Goal: Information Seeking & Learning: Find specific fact

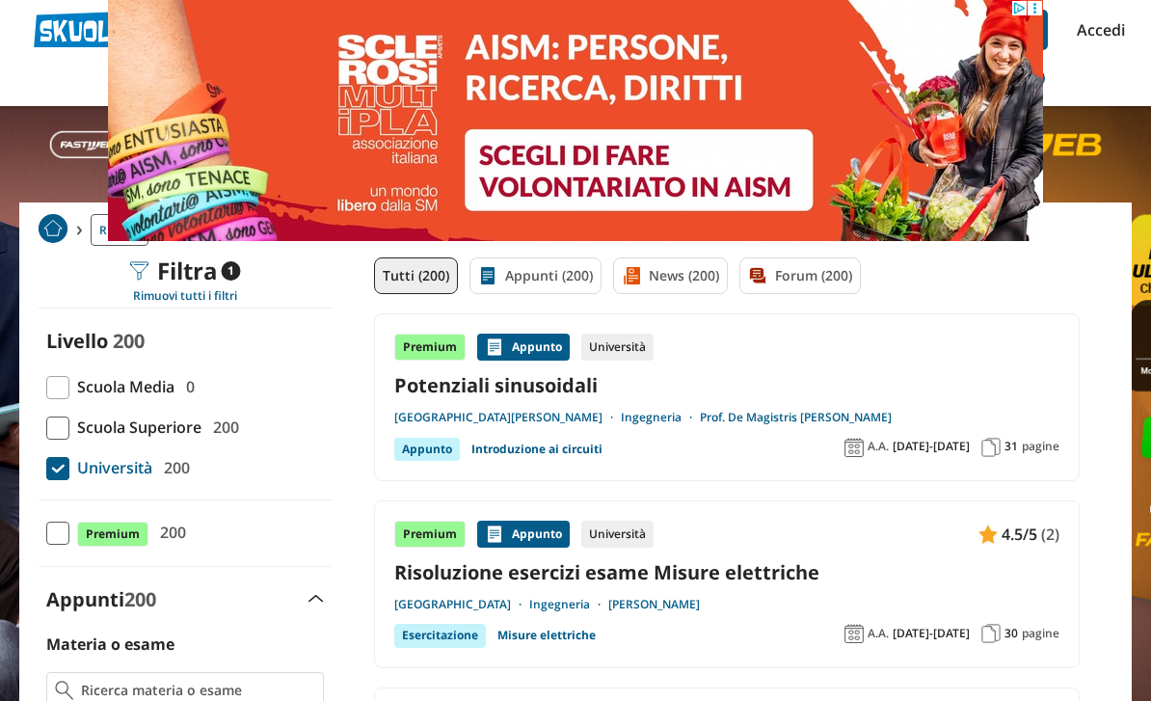
scroll to position [81, 0]
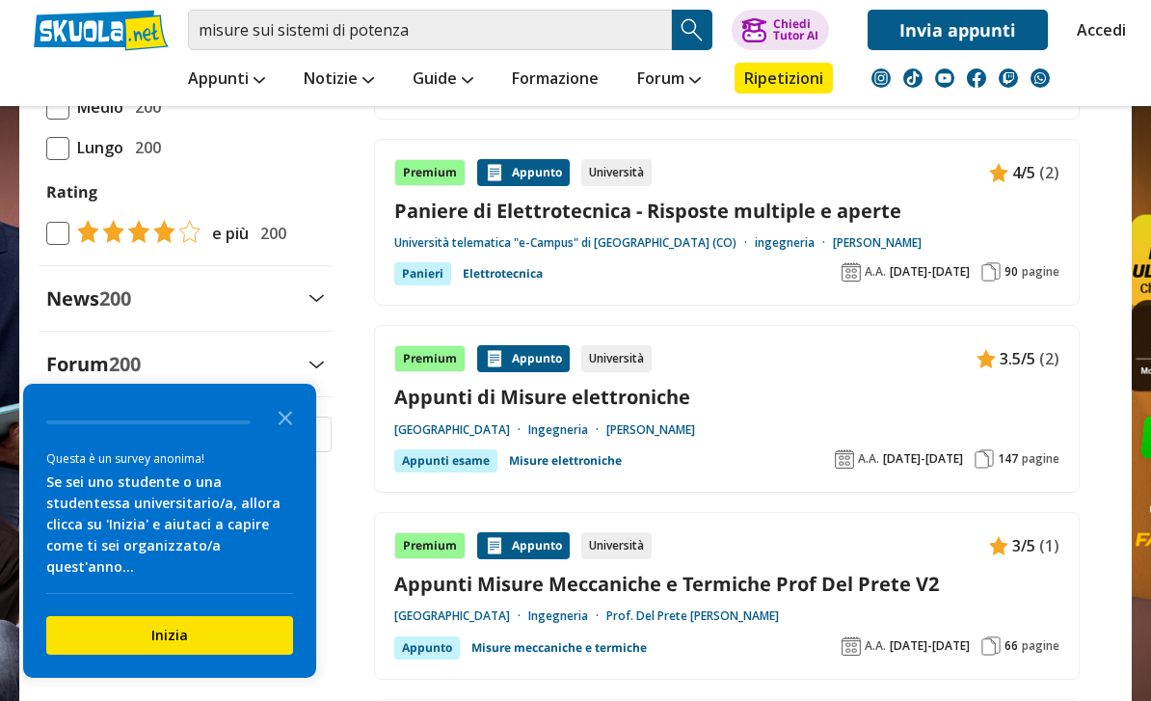
scroll to position [1957, 0]
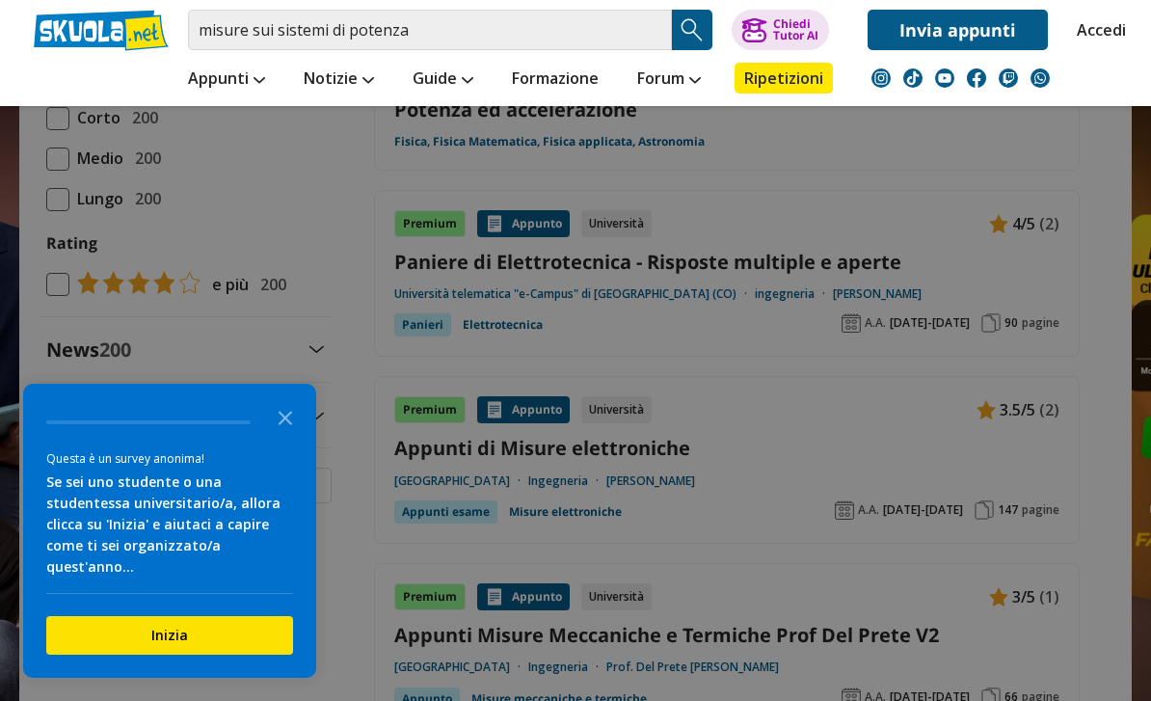
click at [682, 88] on link "Forum" at bounding box center [668, 80] width 73 height 35
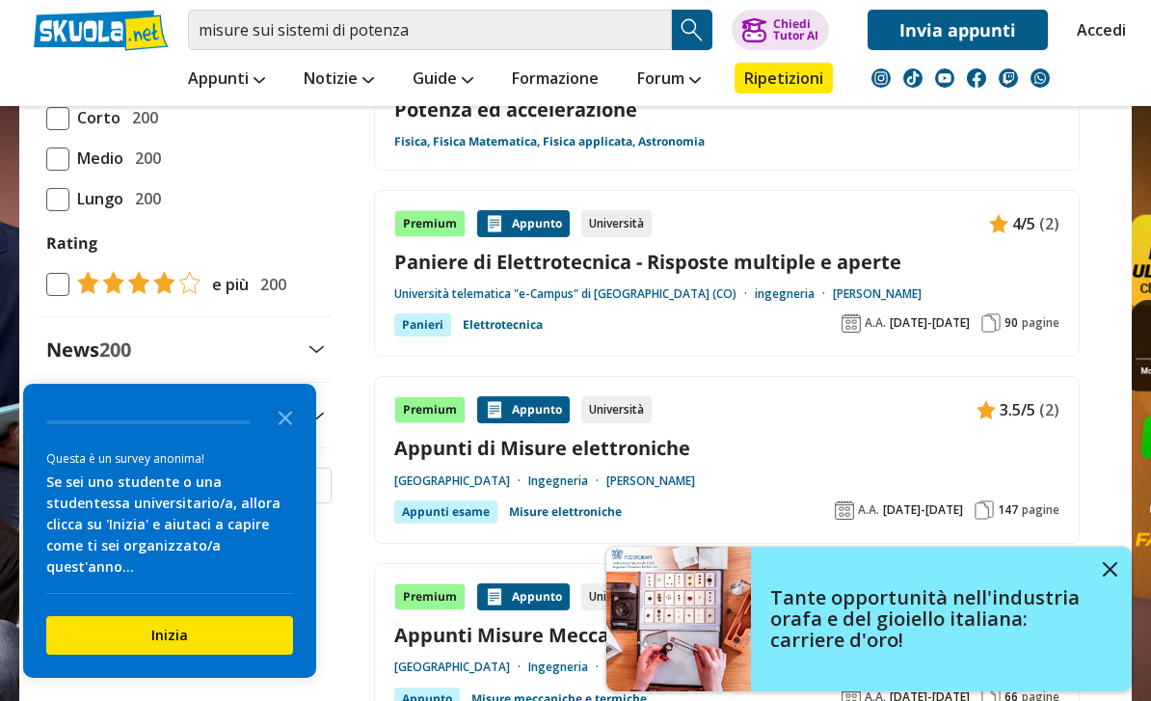
scroll to position [2019, 0]
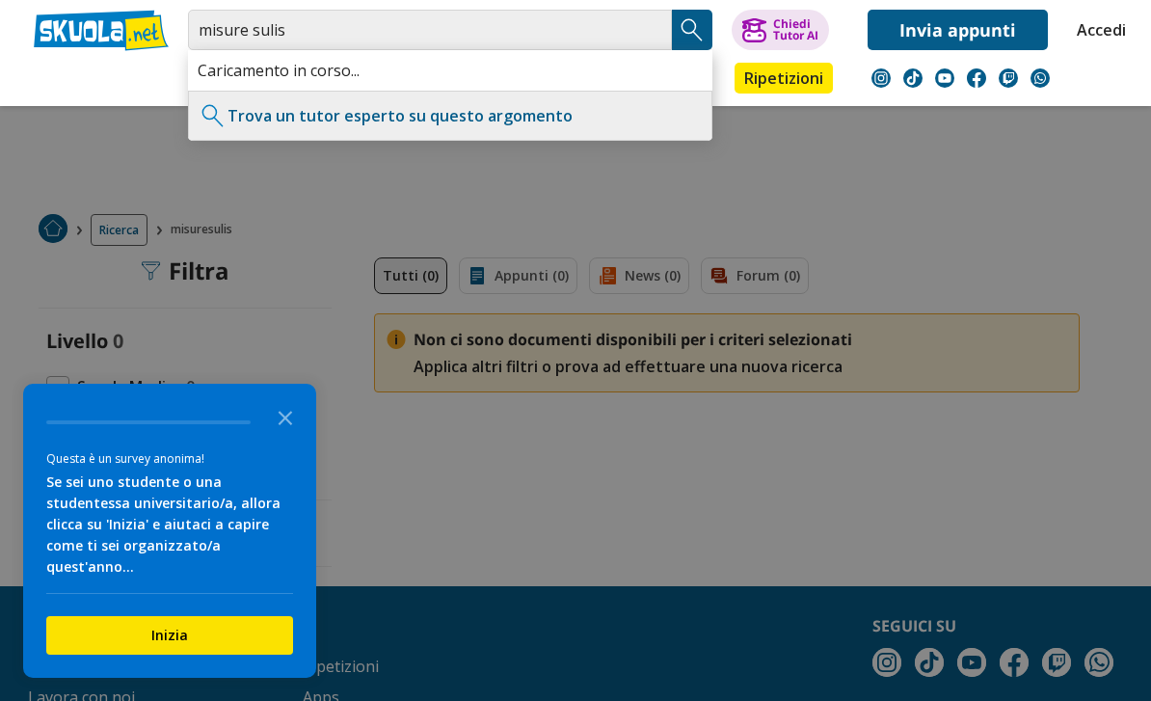
type input "misure sulis"
click at [698, 27] on img "Search Button" at bounding box center [692, 29] width 29 height 29
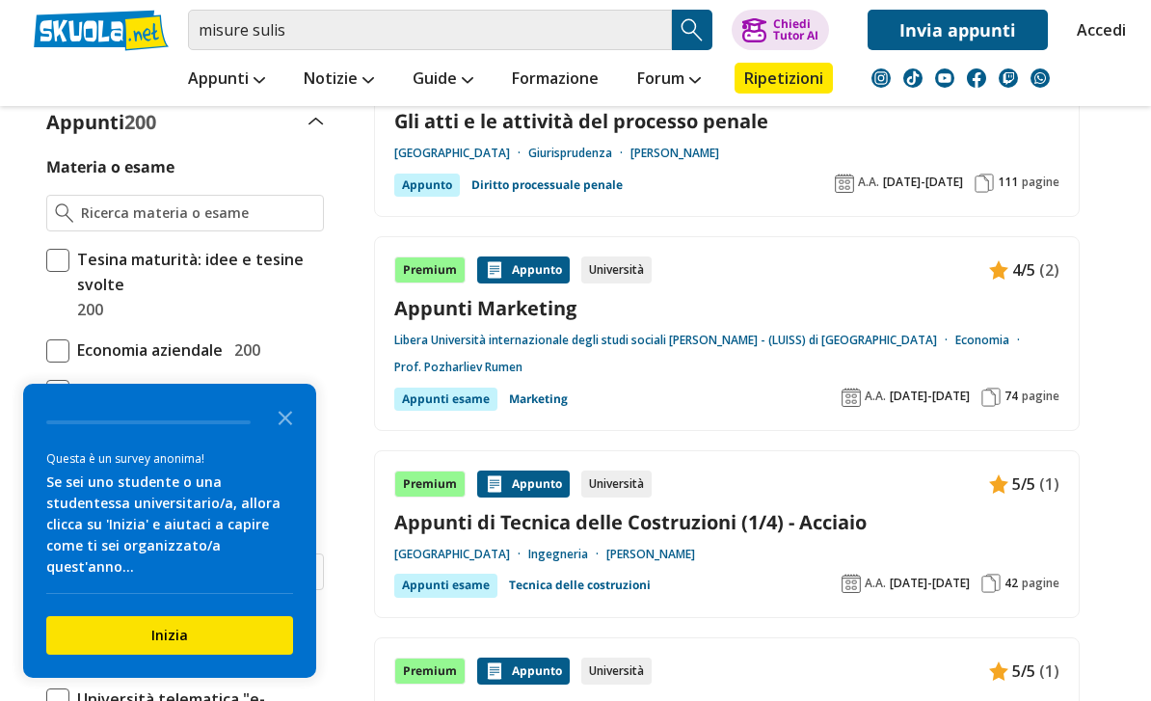
click at [292, 436] on icon "Close the survey" at bounding box center [285, 416] width 39 height 39
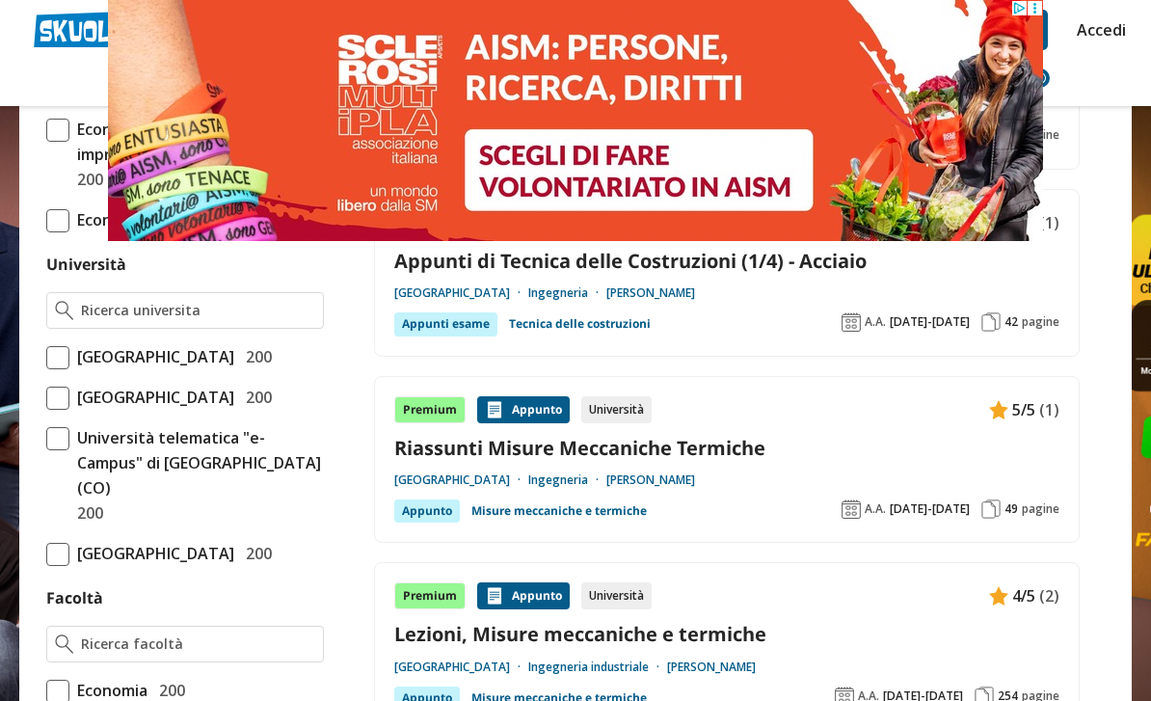
scroll to position [732, 0]
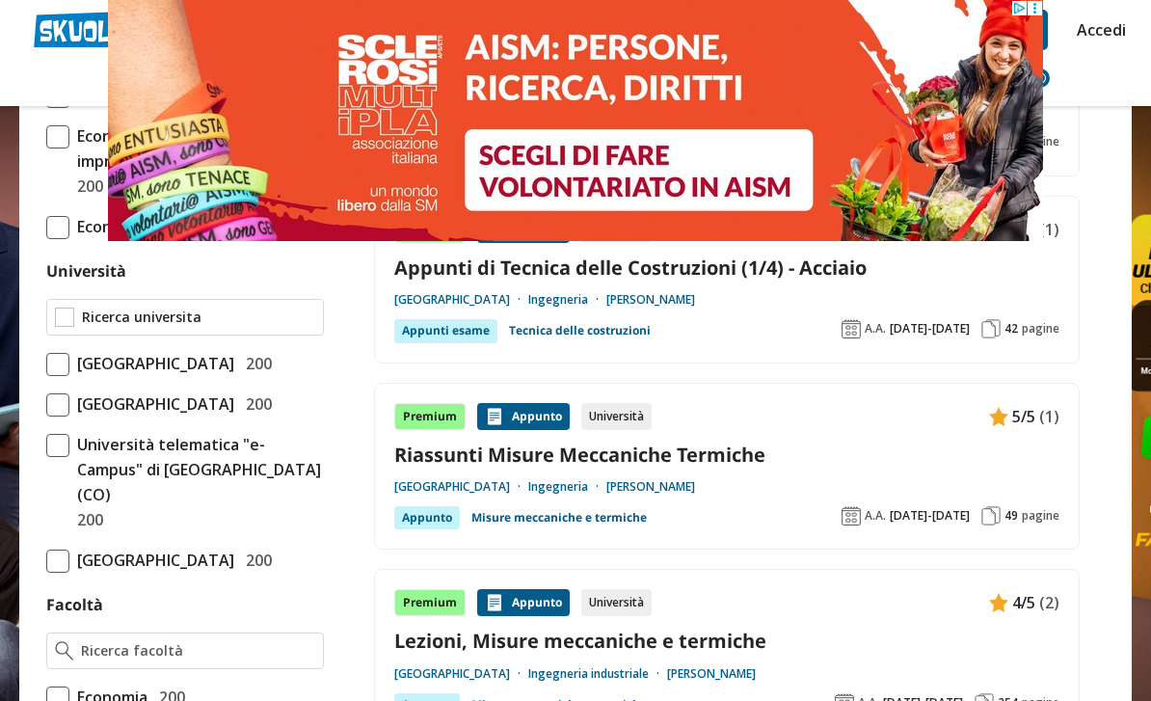
click at [277, 325] on input "Università" at bounding box center [198, 317] width 233 height 19
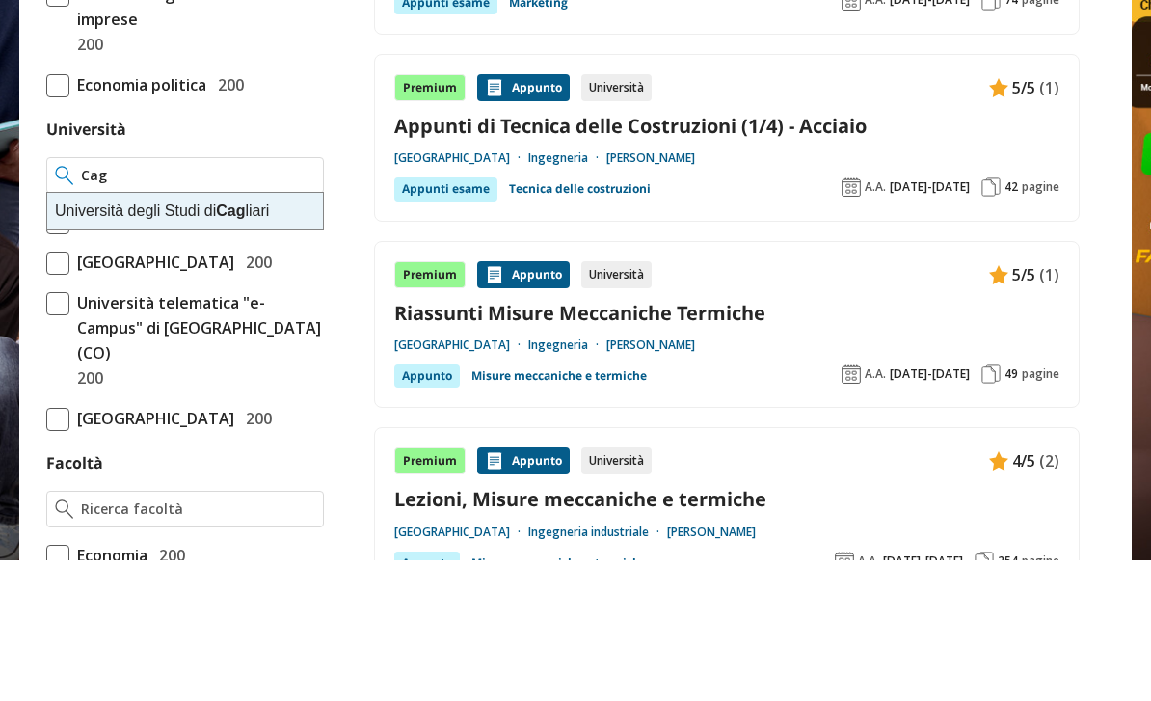
click at [268, 334] on div "[GEOGRAPHIC_DATA] liari" at bounding box center [185, 352] width 276 height 37
type input "[GEOGRAPHIC_DATA]"
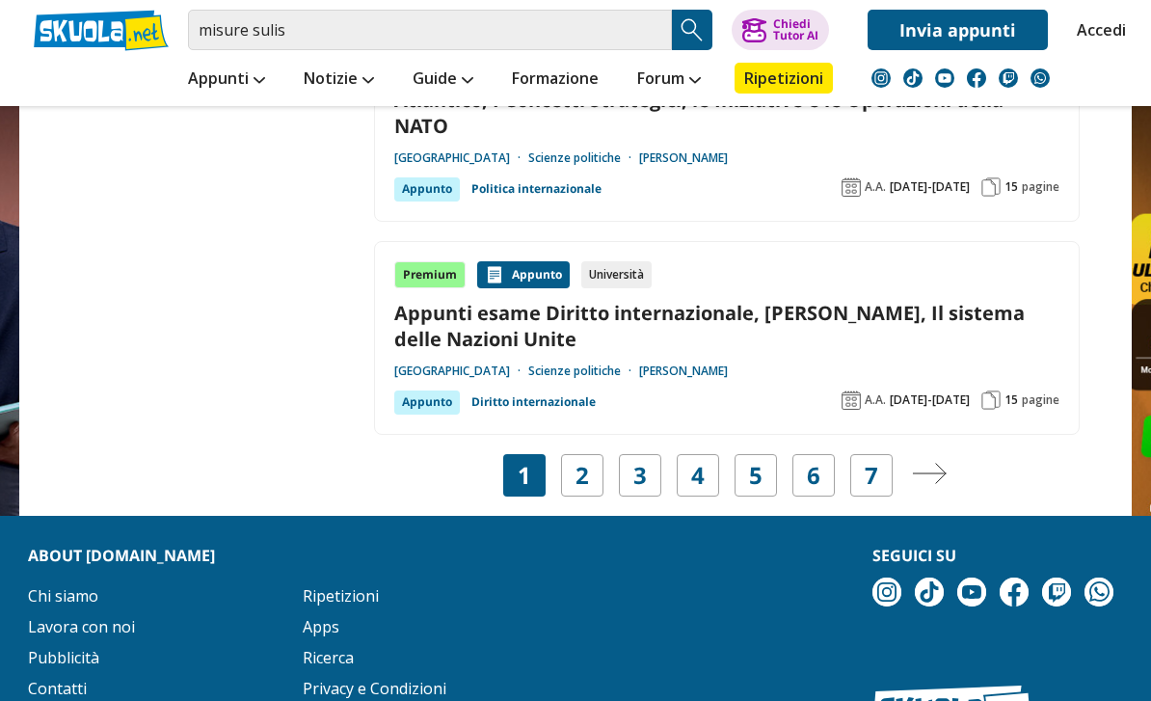
scroll to position [3701, 0]
click at [585, 462] on link "2" at bounding box center [581, 475] width 13 height 27
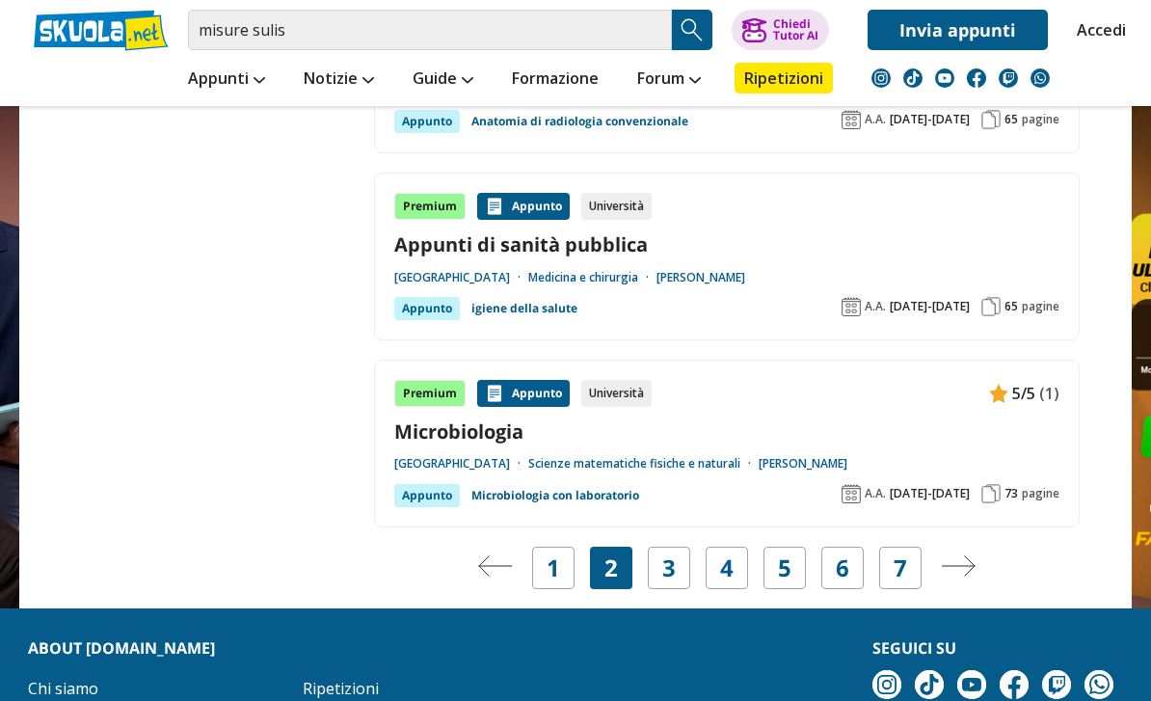
scroll to position [3765, 0]
click at [669, 554] on link "3" at bounding box center [668, 567] width 13 height 27
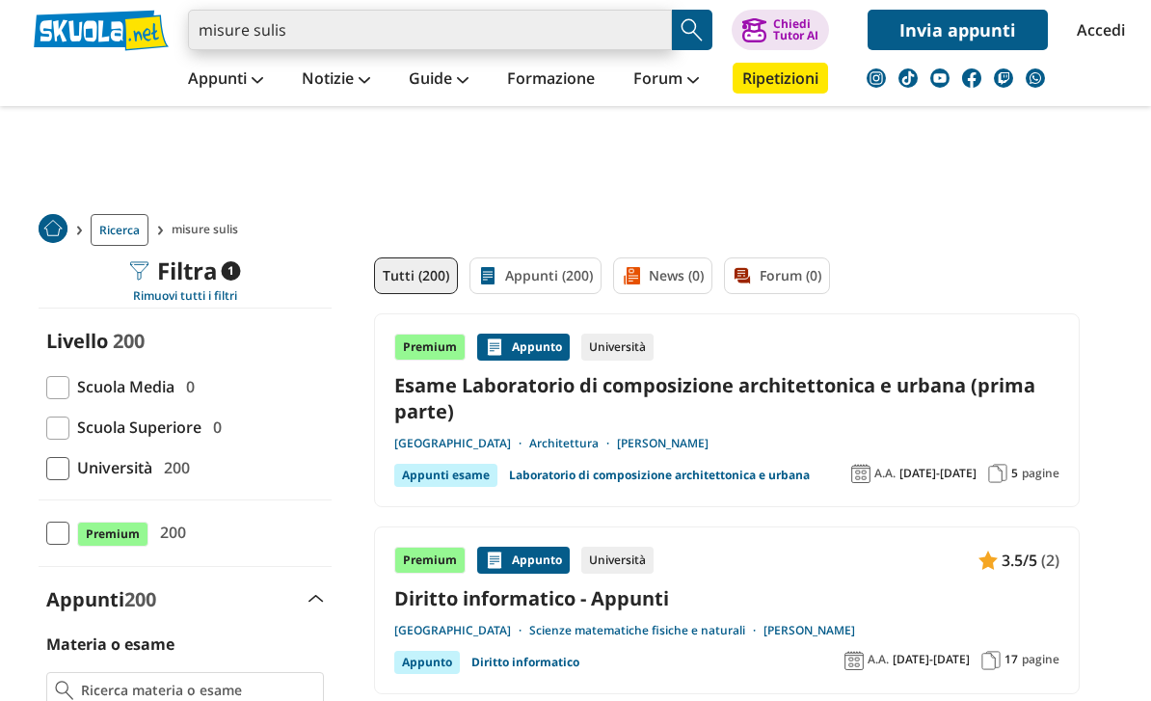
click at [487, 39] on input "misure sulis" at bounding box center [430, 30] width 484 height 40
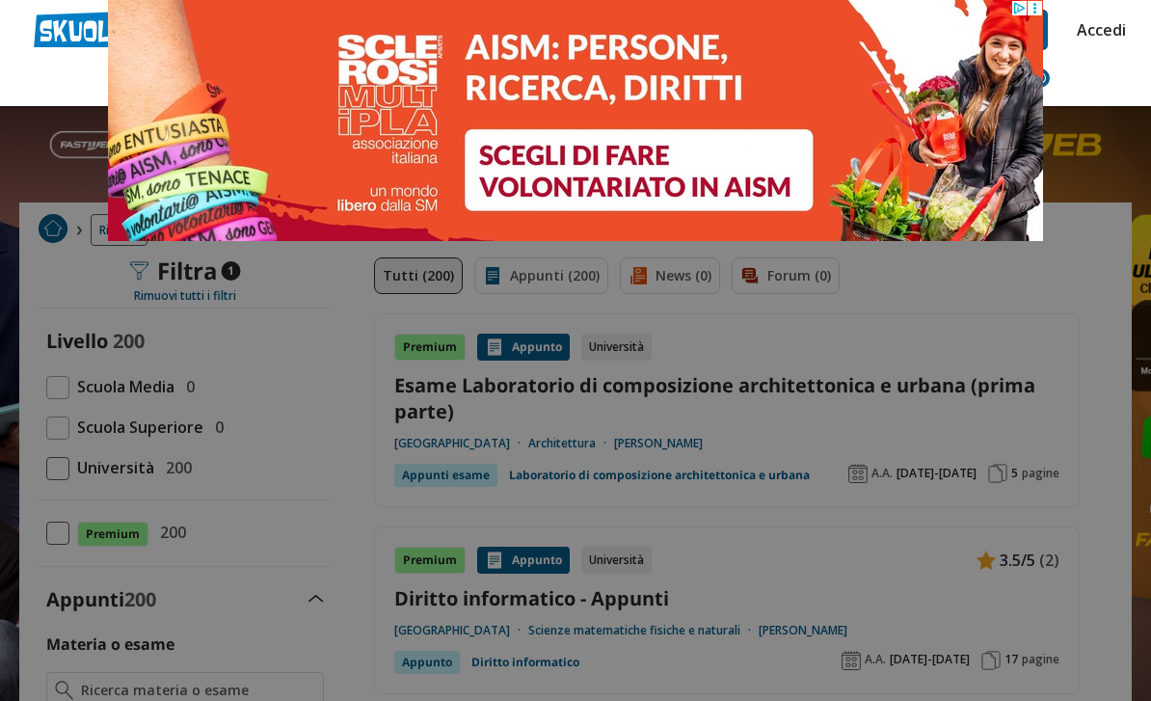
type input "m"
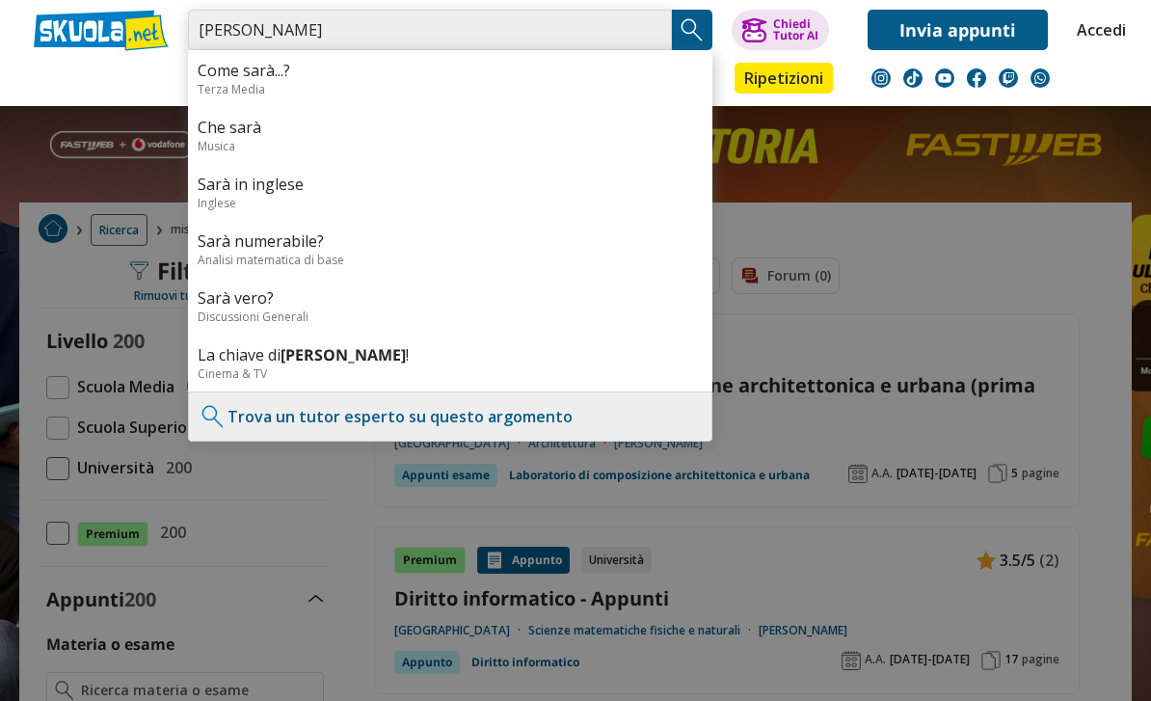
type input "Sara Sulis"
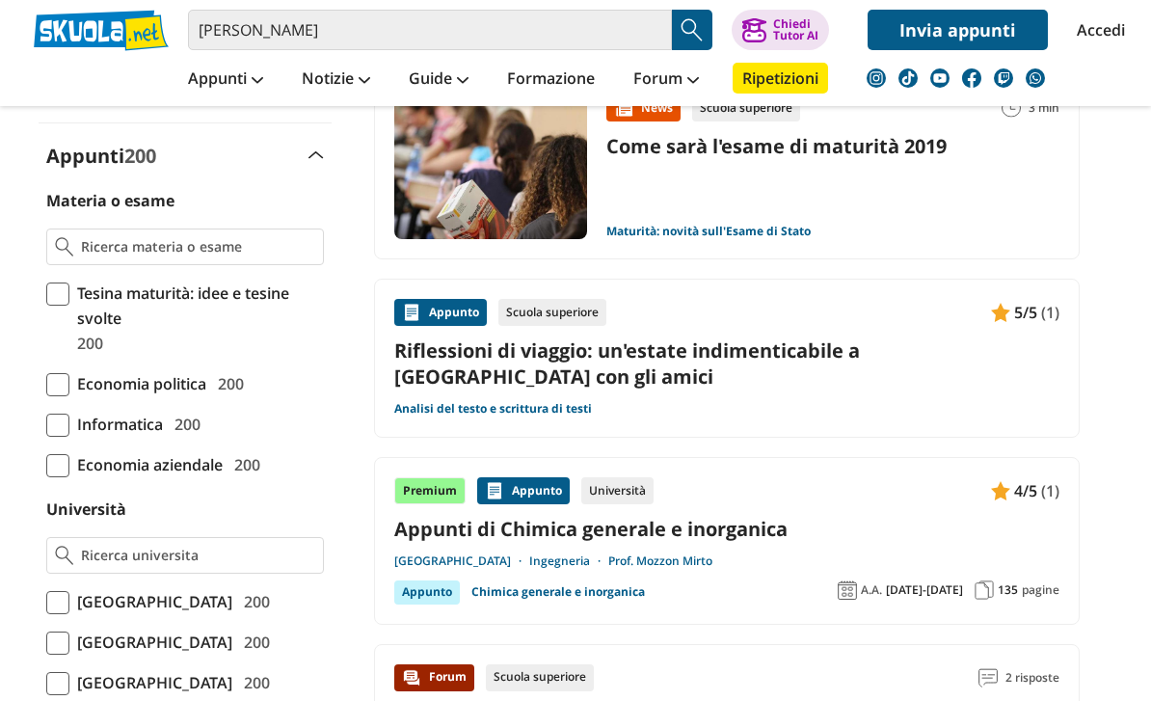
scroll to position [529, 0]
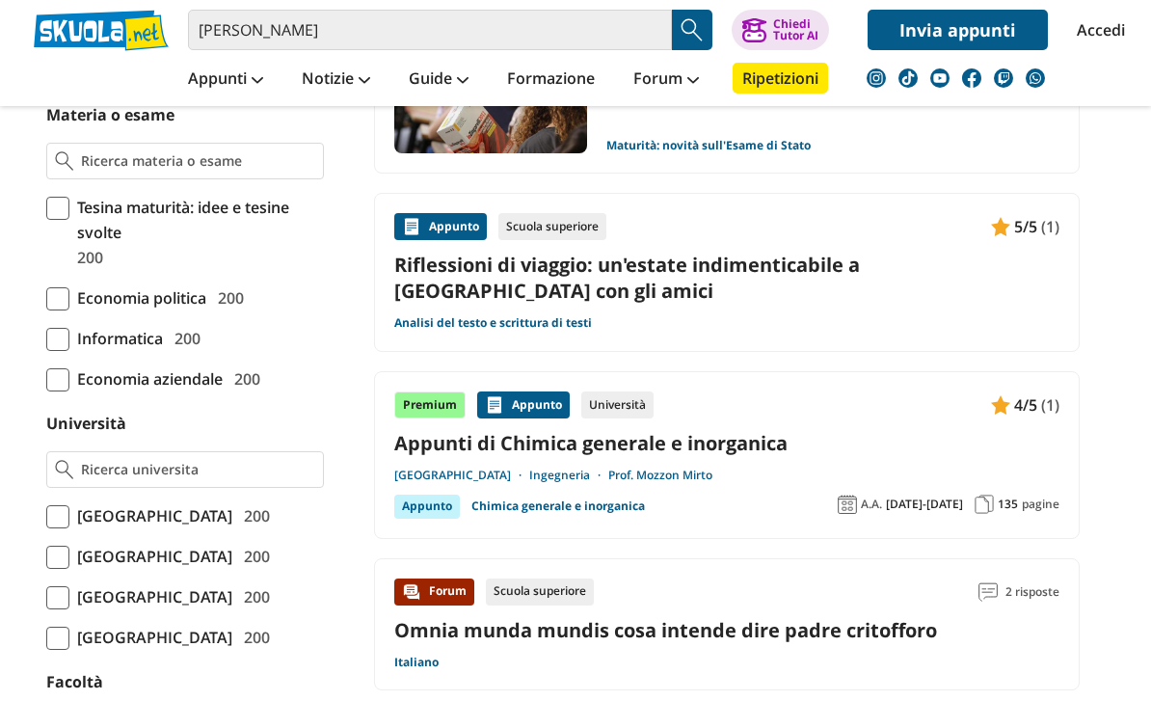
click at [297, 475] on input "Università" at bounding box center [198, 469] width 233 height 19
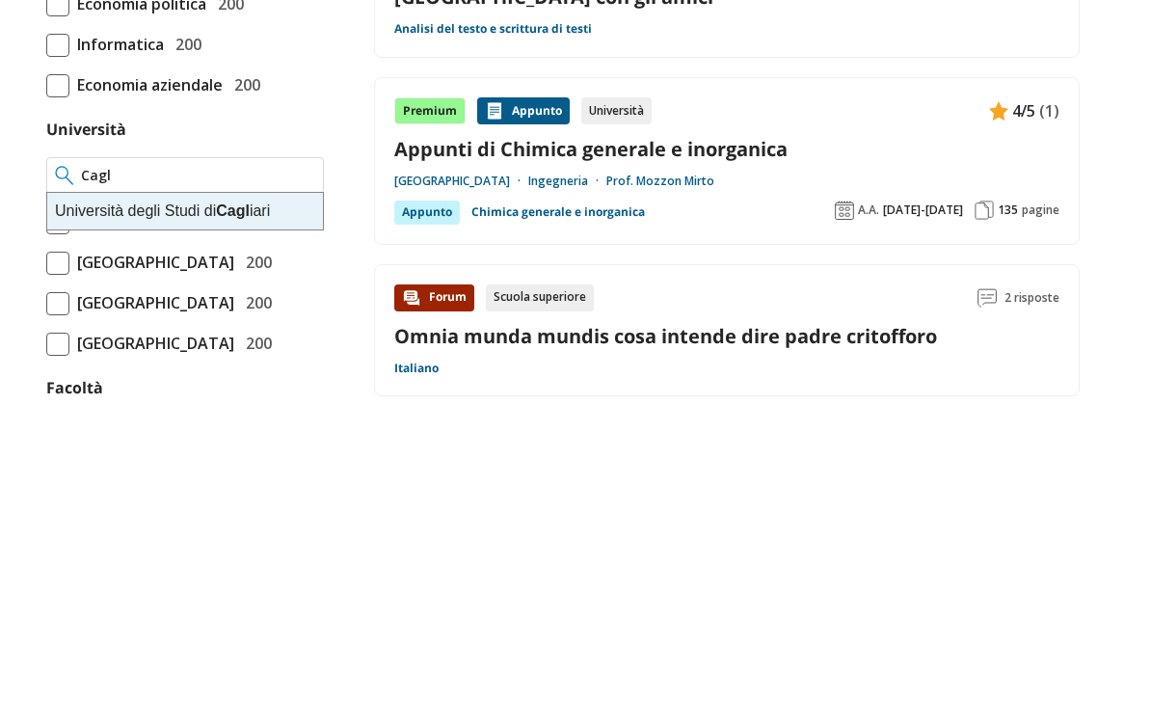
scroll to position [0, 0]
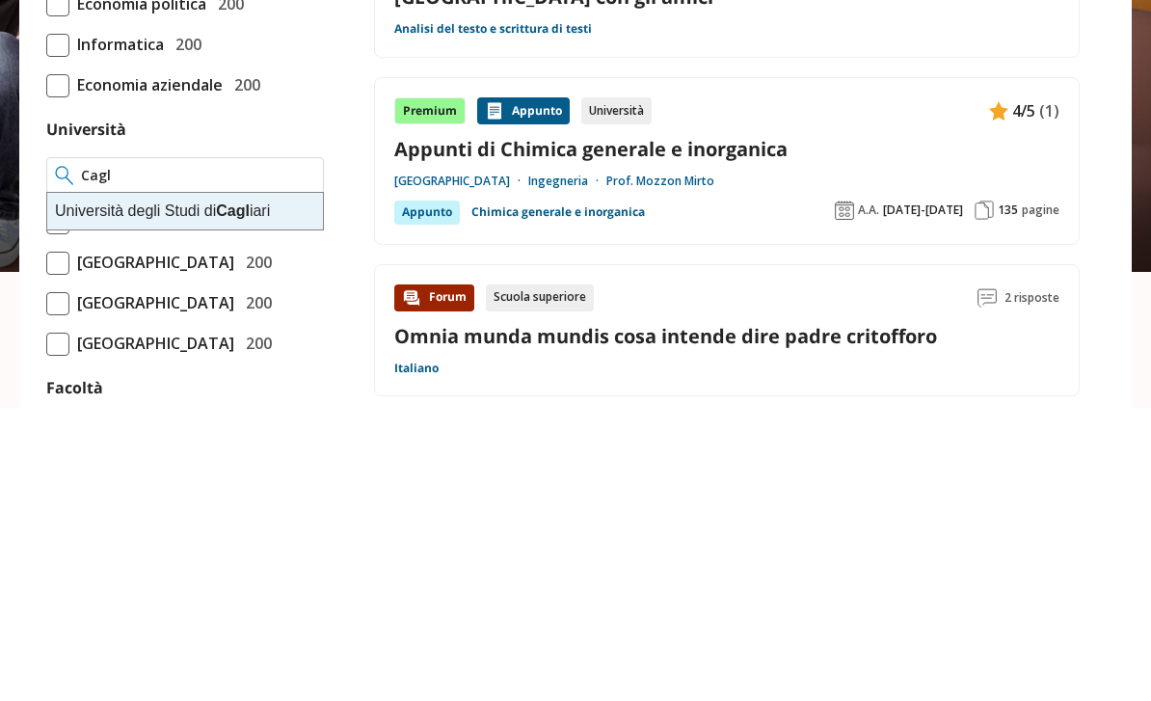
click at [244, 496] on strong "Cagl" at bounding box center [233, 504] width 34 height 16
type input "[GEOGRAPHIC_DATA]"
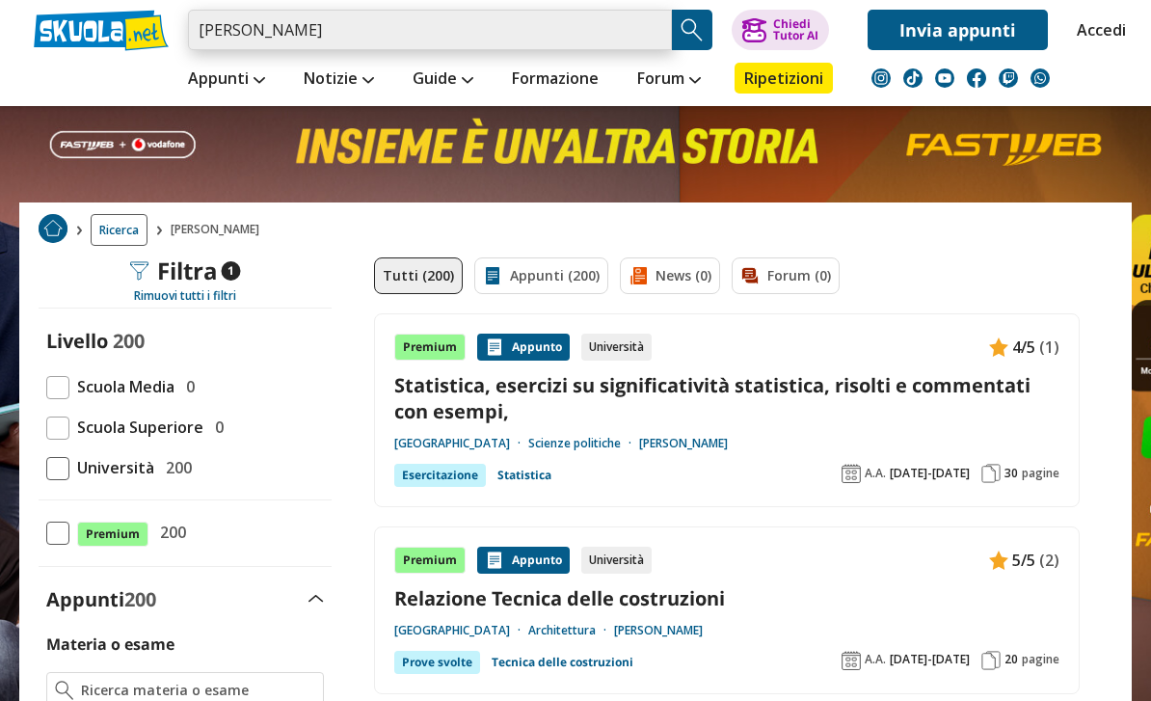
click at [650, 40] on input "sara sulis" at bounding box center [430, 30] width 484 height 40
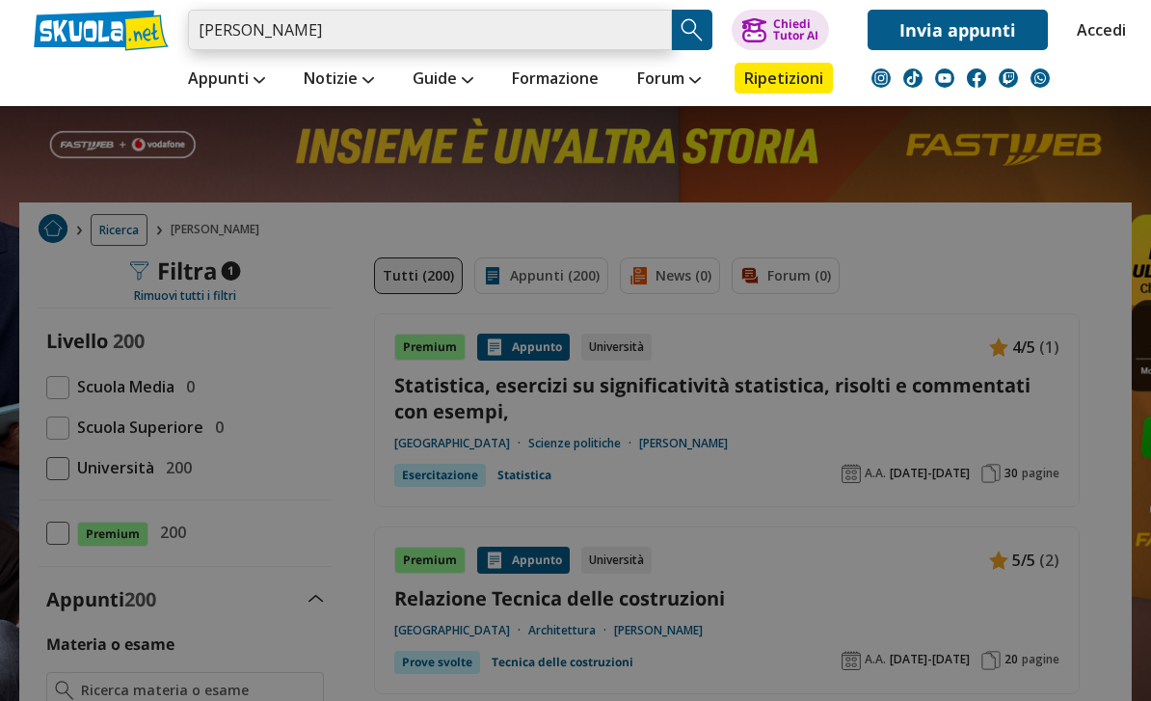
click at [650, 29] on input "[PERSON_NAME]" at bounding box center [430, 30] width 484 height 40
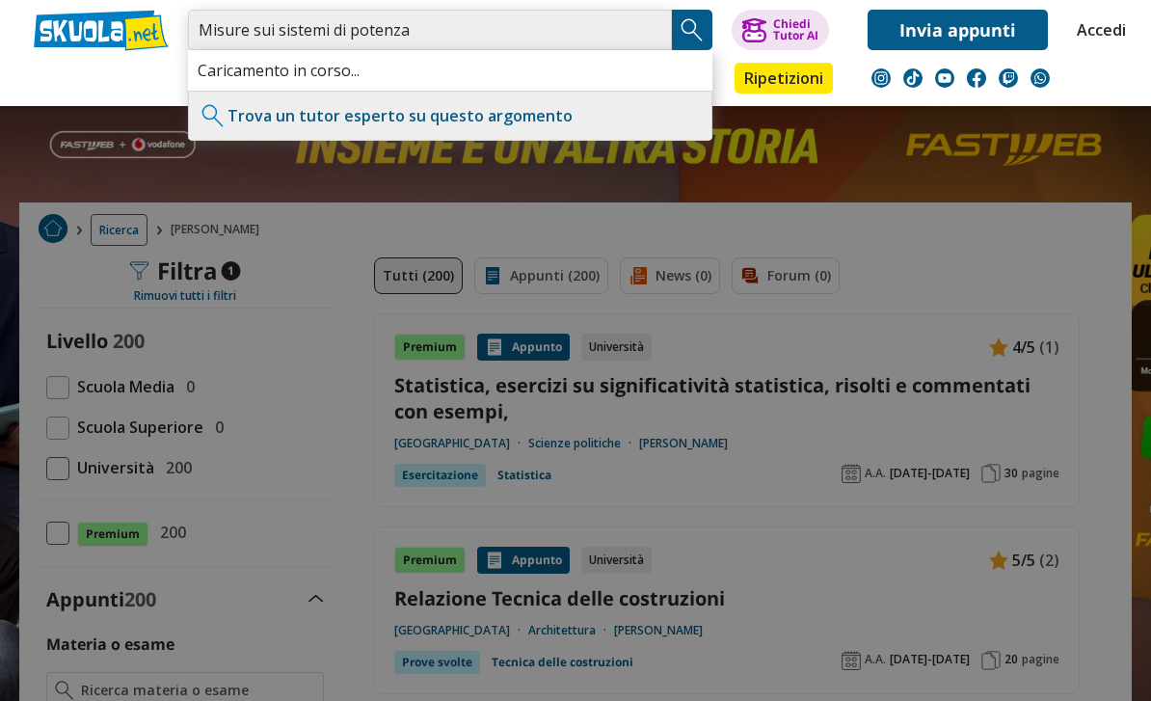
type input "Misure sui sistemi di potenza"
click at [687, 37] on img "Search Button" at bounding box center [692, 29] width 29 height 29
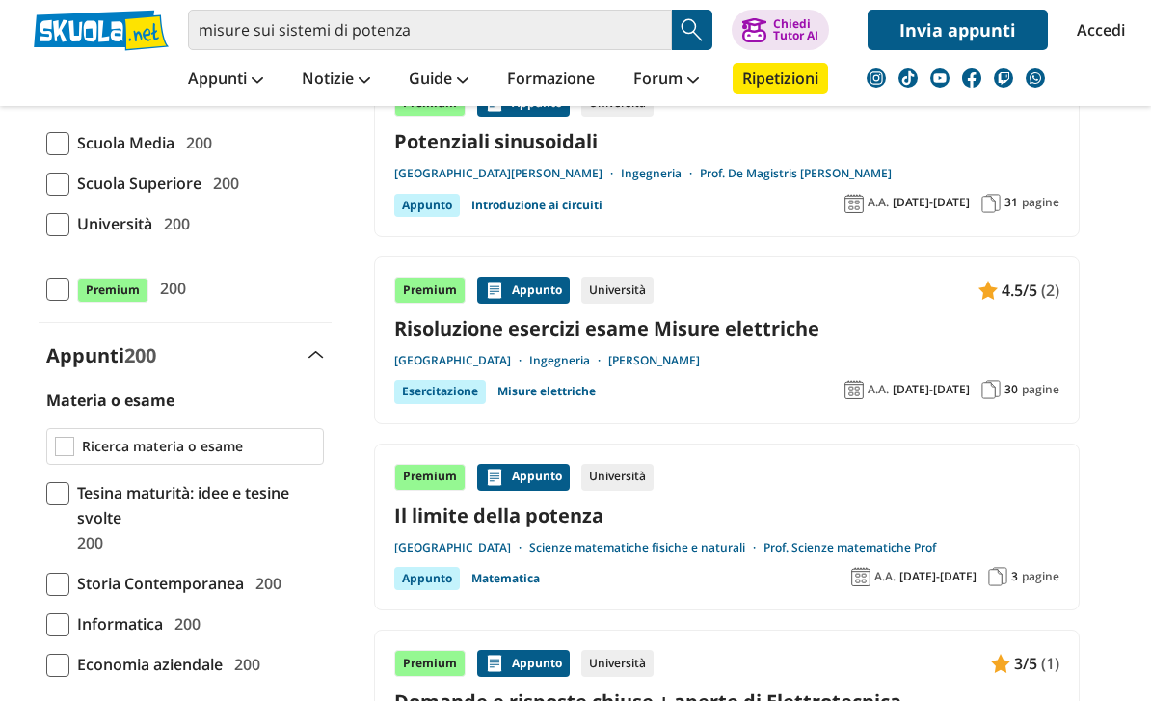
click at [264, 454] on input "Materia o esame" at bounding box center [198, 446] width 233 height 19
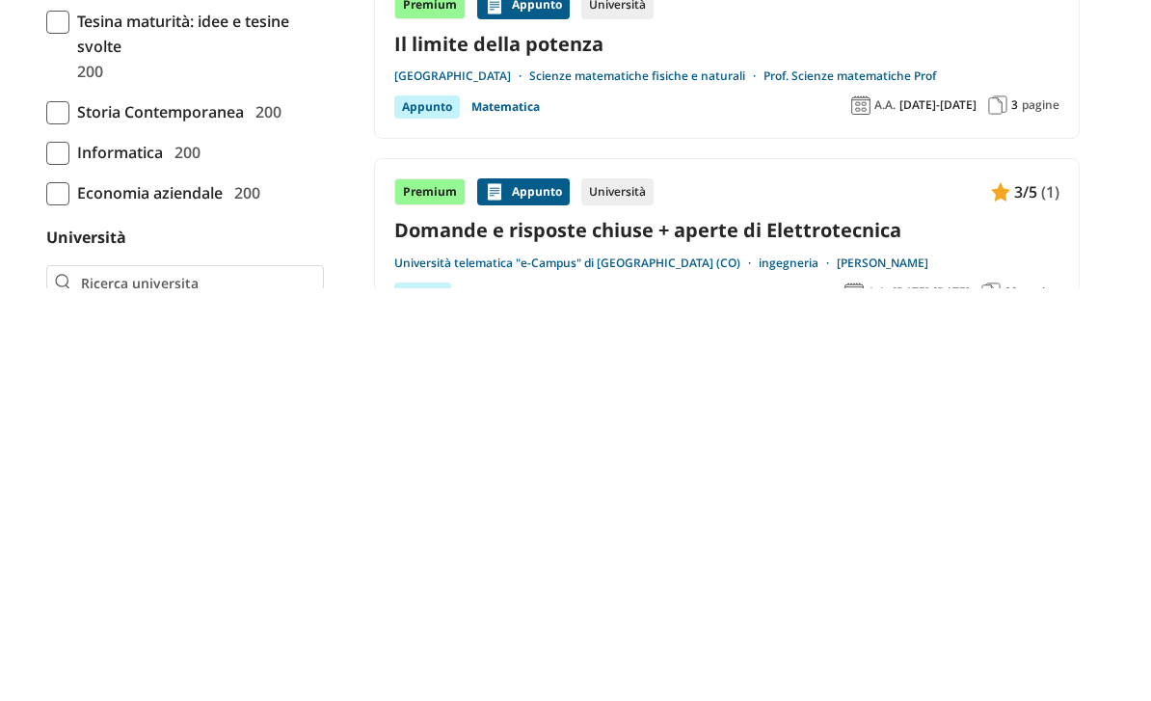
scroll to position [304, 0]
click at [284, 685] on input "Università" at bounding box center [198, 694] width 233 height 19
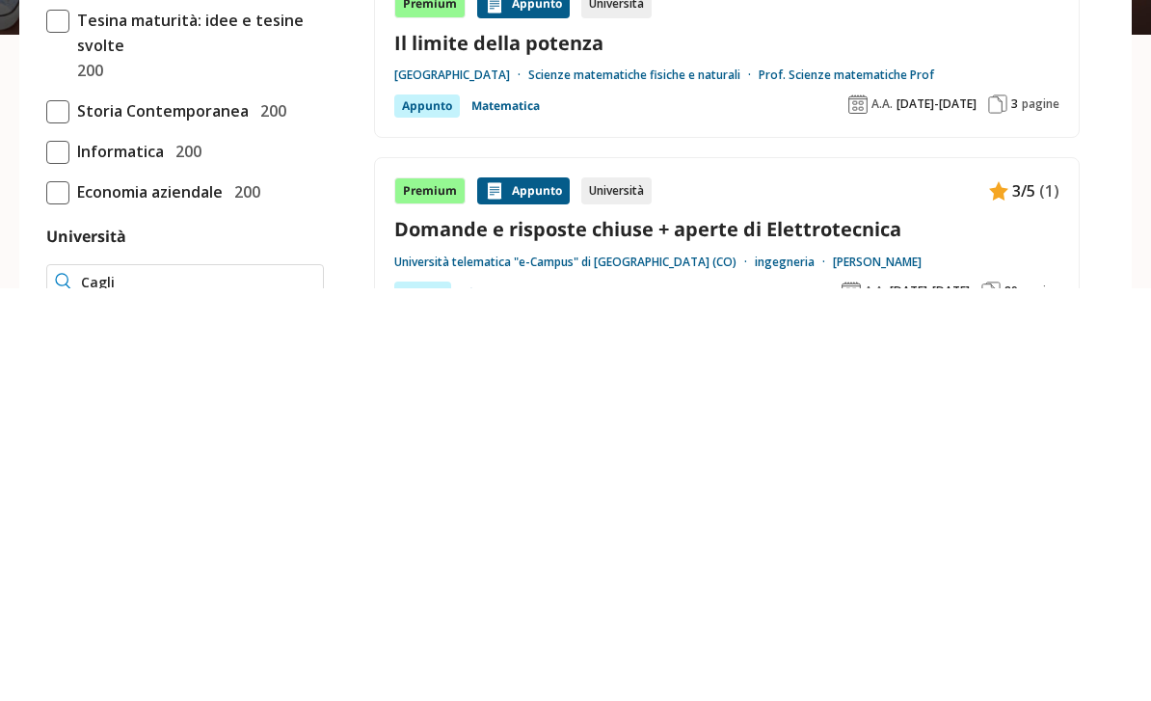
type input "[GEOGRAPHIC_DATA]"
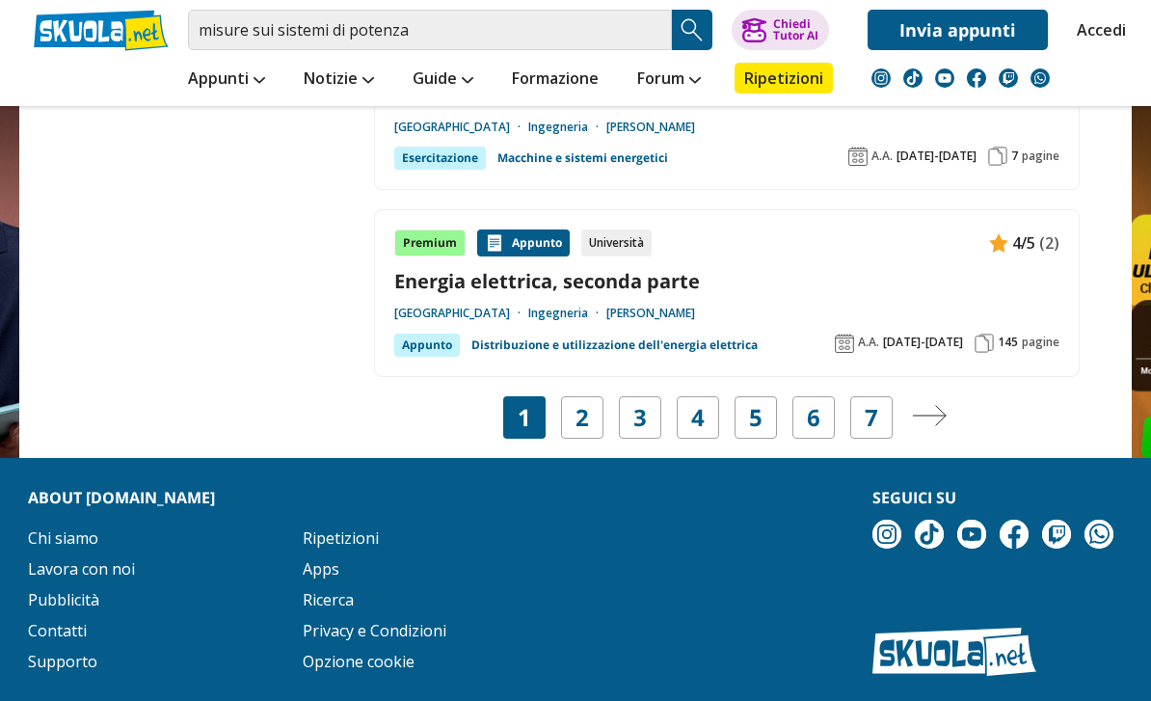
scroll to position [3652, 0]
click at [582, 405] on link "2" at bounding box center [581, 418] width 13 height 27
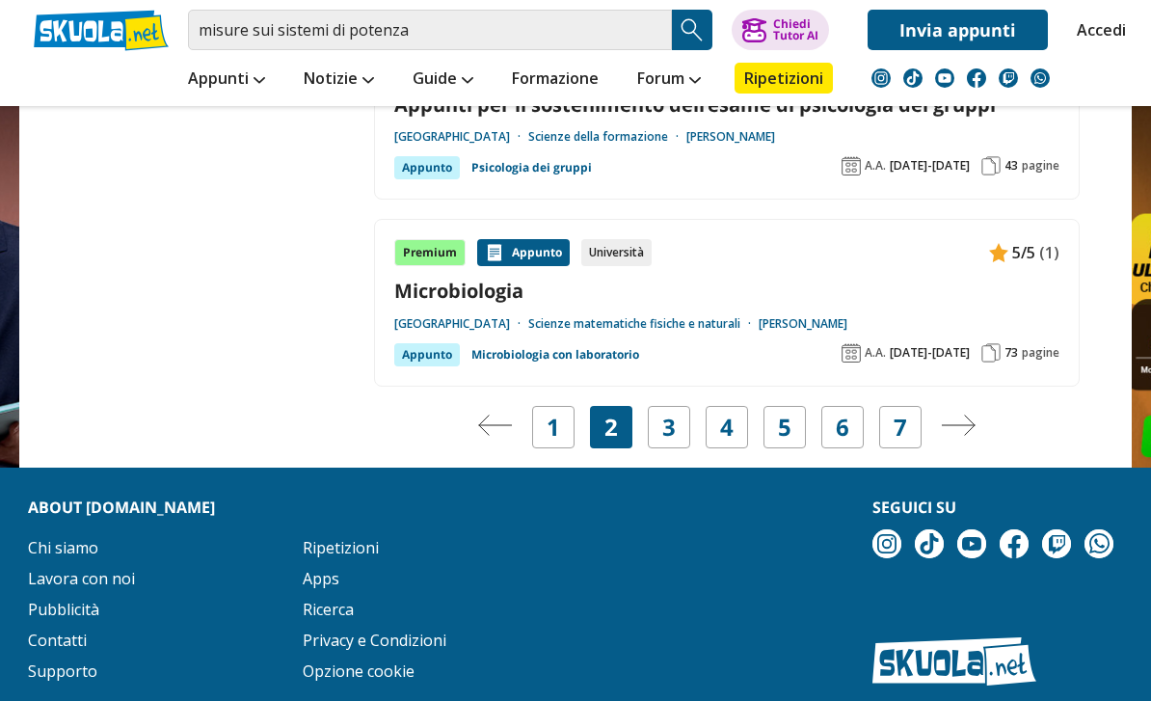
scroll to position [3670, 0]
click at [674, 414] on link "3" at bounding box center [668, 427] width 13 height 27
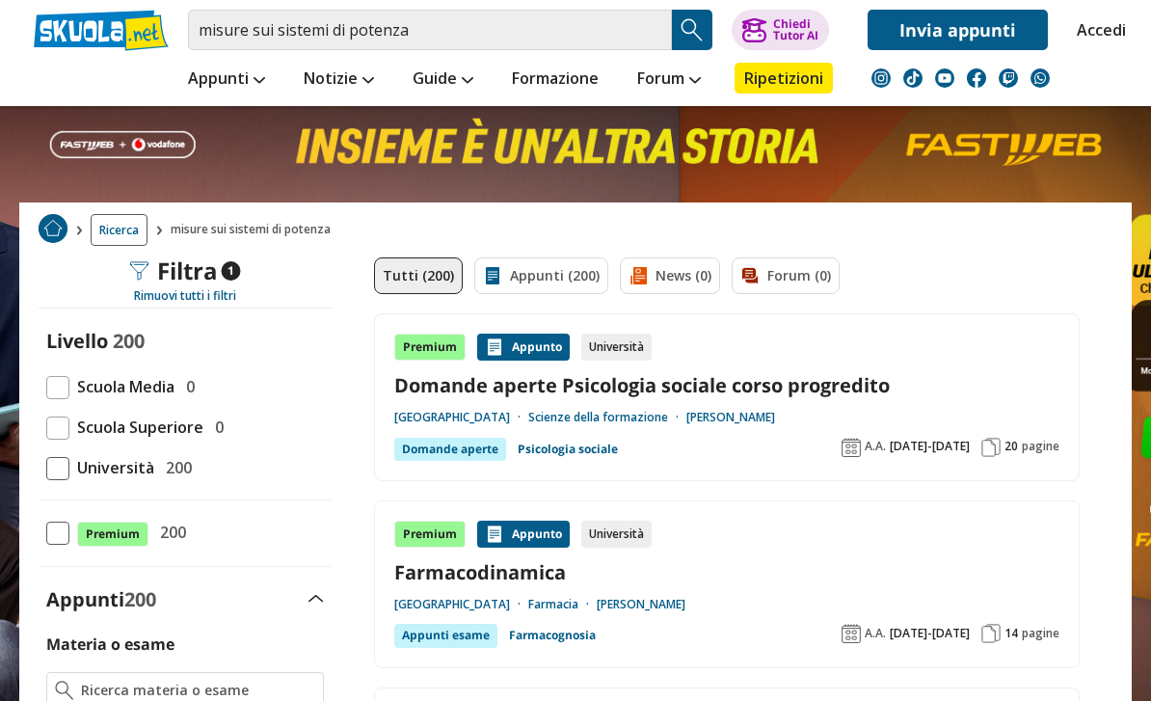
click at [637, 287] on link "Appunti per Professore" at bounding box center [634, 288] width 246 height 39
